Goal: Transaction & Acquisition: Purchase product/service

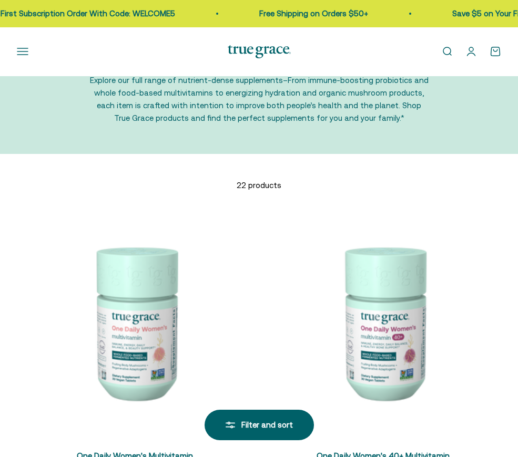
scroll to position [53, 0]
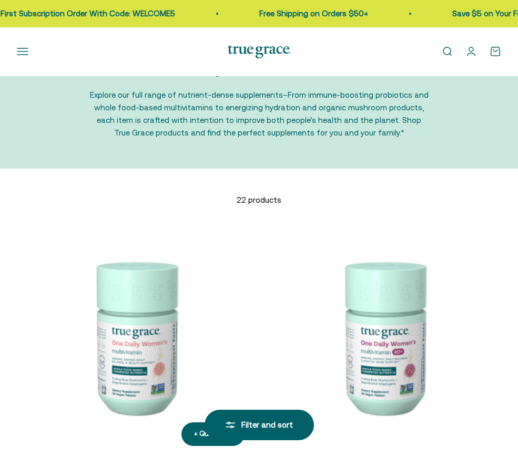
click at [253, 290] on img at bounding box center [135, 337] width 236 height 236
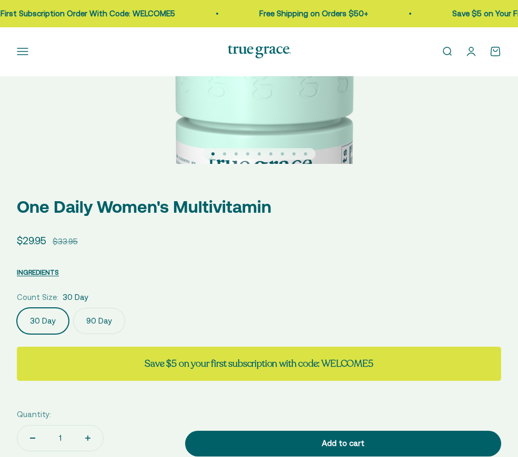
click at [0, 0] on img "Go to item 4" at bounding box center [0, 0] width 0 height 0
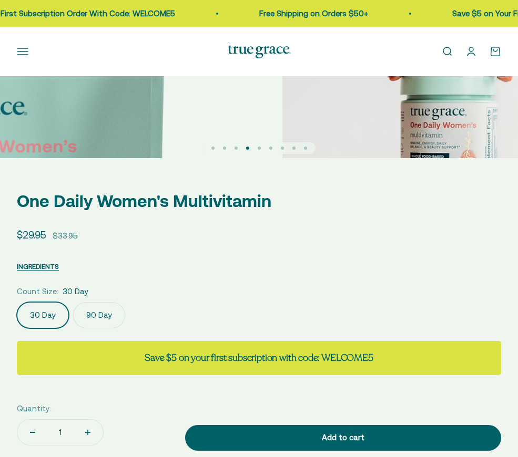
scroll to position [53, 0]
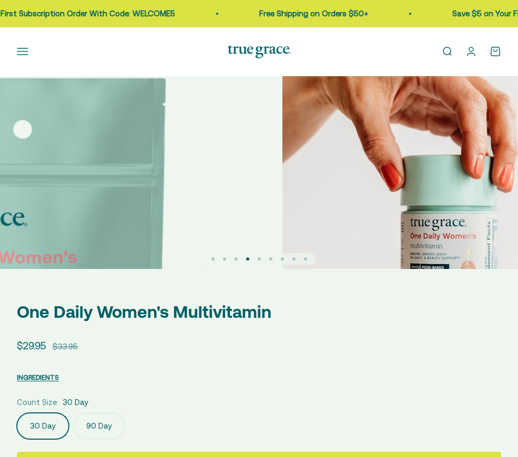
click at [125, 413] on label "90 Day" at bounding box center [99, 426] width 52 height 26
click at [17, 413] on input "90 Day" at bounding box center [16, 413] width 1 height 1
